Goal: Transaction & Acquisition: Purchase product/service

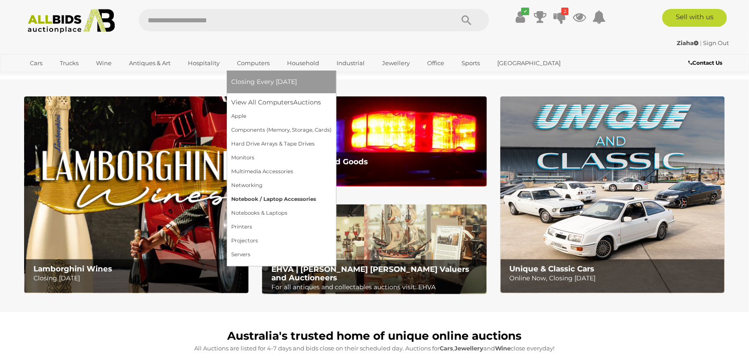
click at [249, 198] on link "Notebook / Laptop Accessories" at bounding box center [281, 199] width 100 height 14
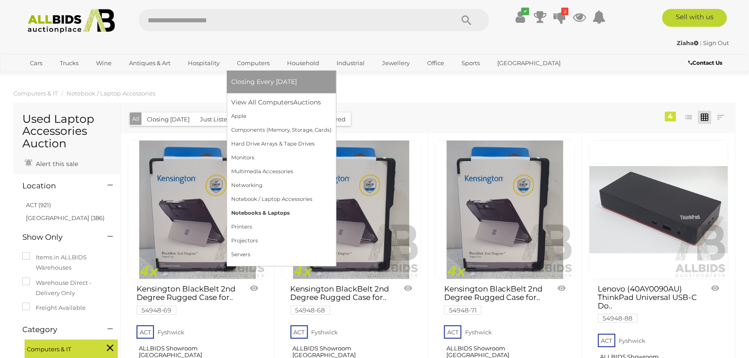
click at [268, 211] on link "Notebooks & Laptops" at bounding box center [281, 213] width 100 height 14
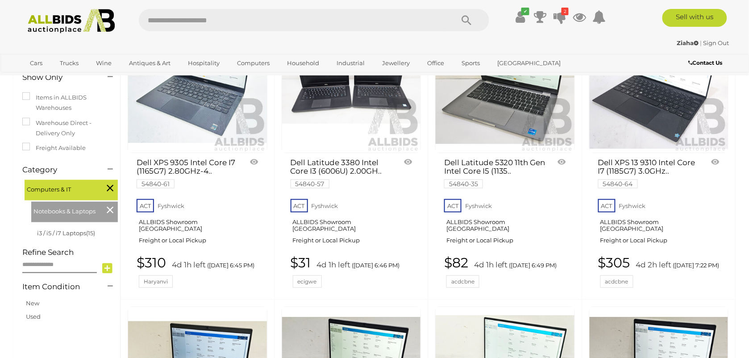
scroll to position [167, 0]
